Goal: Check status: Check status

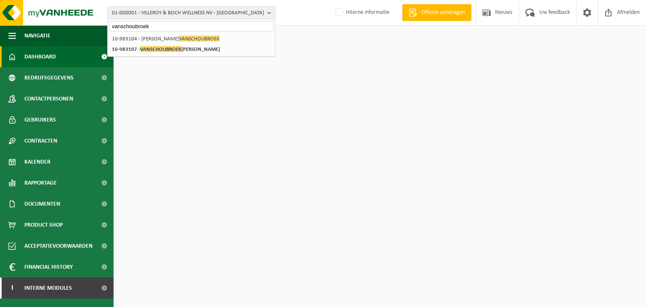
click at [170, 200] on html "01-000001 - VILLEROY & BOCH WELLNESS [GEOGRAPHIC_DATA] - ROESELARE vanschoubroe…" at bounding box center [323, 153] width 646 height 307
click at [176, 147] on html "01-000001 - VILLEROY & BOCH WELLNESS [GEOGRAPHIC_DATA] - ROESELARE vanschoubroe…" at bounding box center [323, 153] width 646 height 307
click at [210, 122] on html "01-000001 - VILLEROY & BOCH WELLNESS [GEOGRAPHIC_DATA] - ROESELARE vanschoubroe…" at bounding box center [323, 153] width 646 height 307
click at [154, 27] on input "vanschoubroek" at bounding box center [191, 26] width 164 height 11
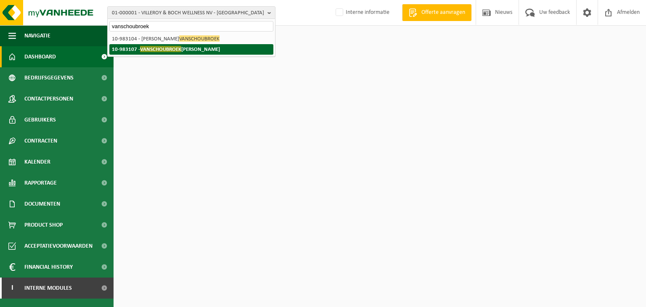
click at [160, 51] on span "VANSCHOUBROEK" at bounding box center [160, 49] width 41 height 6
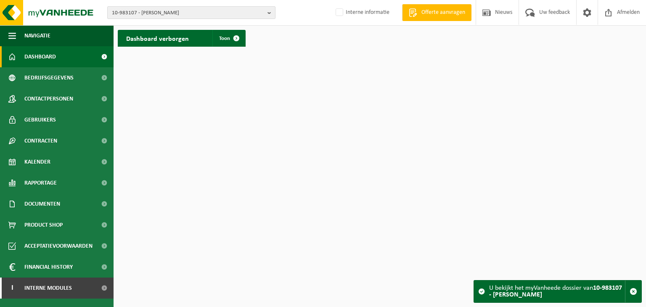
click at [220, 14] on span "10-983107 - VANSCHOUBROEK JOSEPH - GIVRY" at bounding box center [188, 13] width 152 height 13
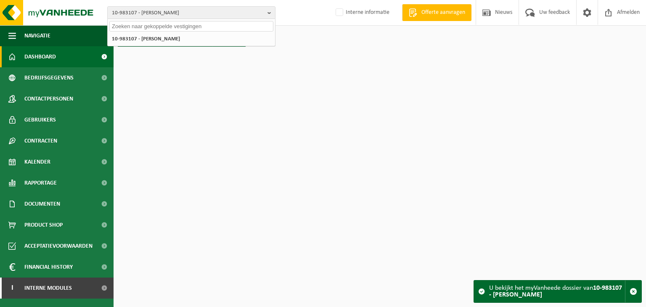
click at [148, 28] on input "text" at bounding box center [191, 26] width 164 height 11
click at [280, 113] on html "10-983107 - VANSCHOUBROEK JOSEPH - GIVRY 10-983107 - VANSCHOUBROEK JOSEPH - GIV…" at bounding box center [323, 153] width 646 height 307
